Goal: Task Accomplishment & Management: Manage account settings

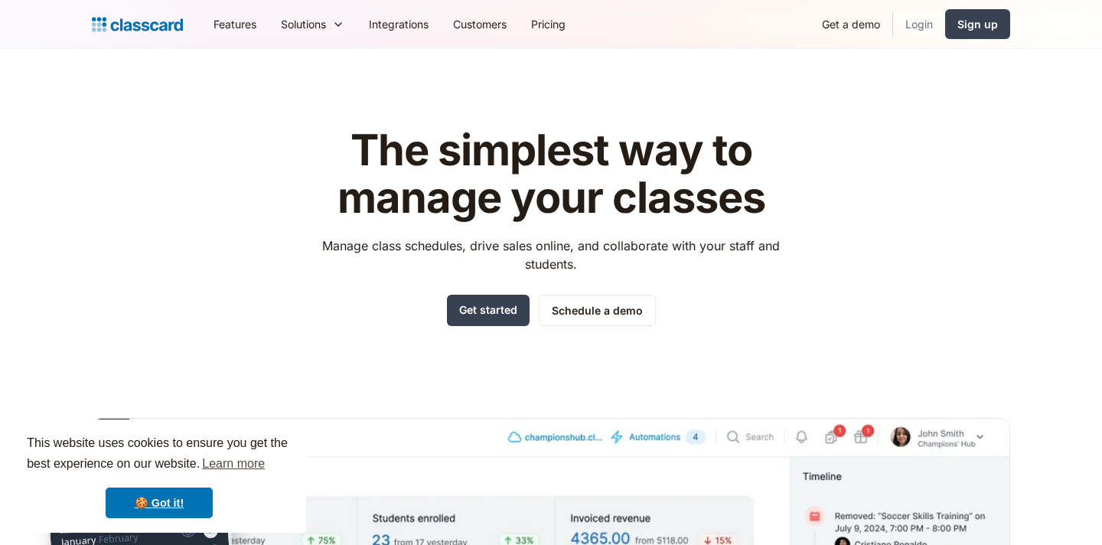
click at [921, 30] on link "Login" at bounding box center [919, 24] width 52 height 34
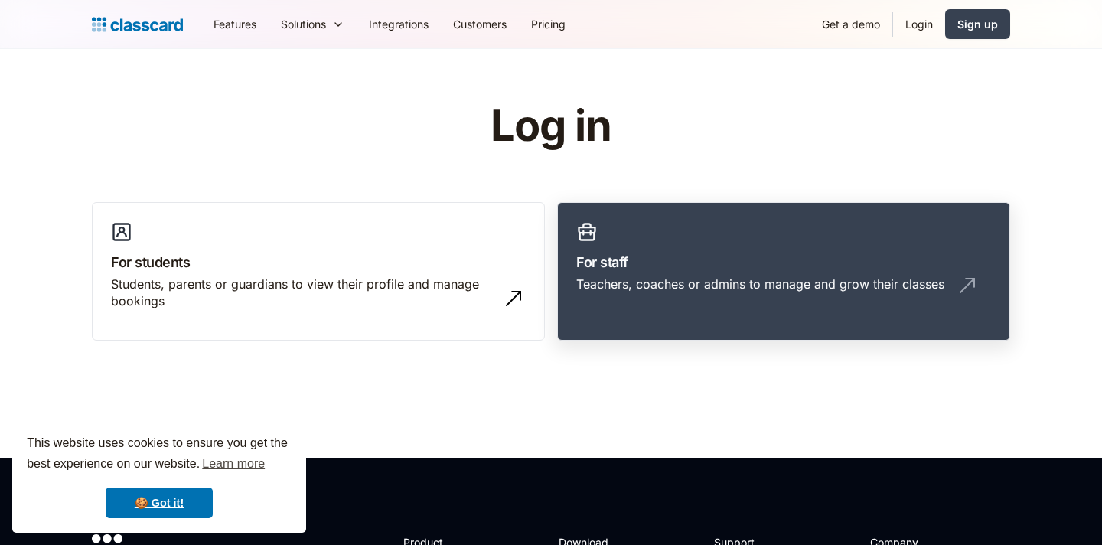
click at [737, 261] on h3 "For staff" at bounding box center [783, 262] width 415 height 21
